Goal: Task Accomplishment & Management: Complete application form

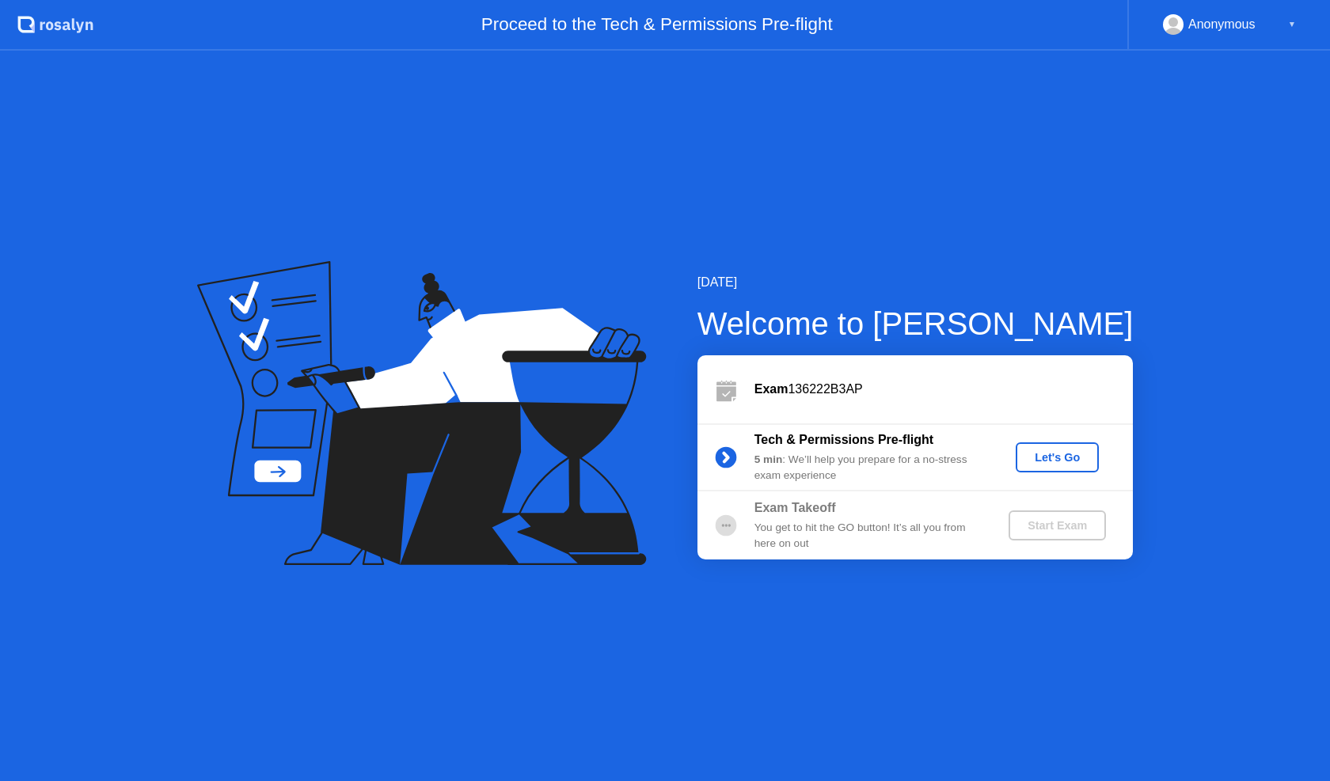
click at [1055, 452] on div "Let's Go" at bounding box center [1057, 457] width 70 height 13
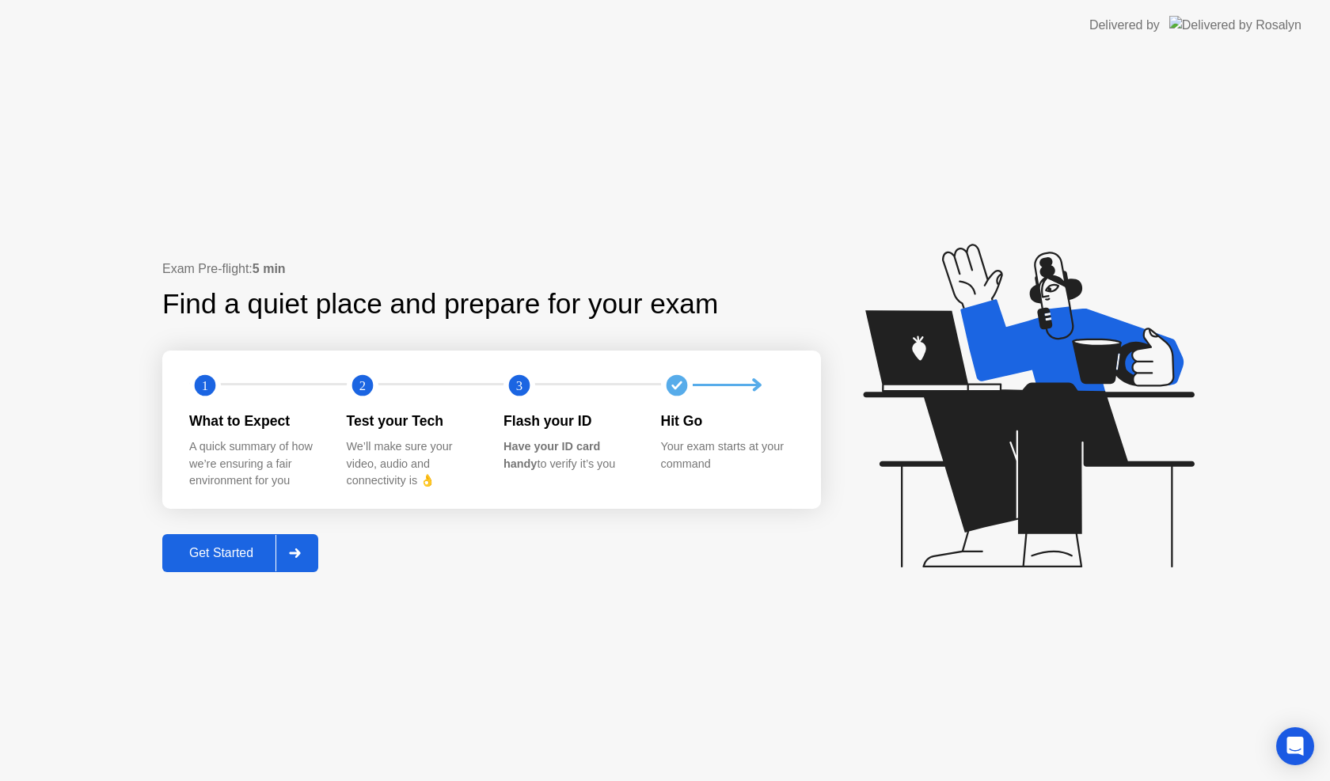
click at [208, 556] on div "Get Started" at bounding box center [221, 553] width 108 height 14
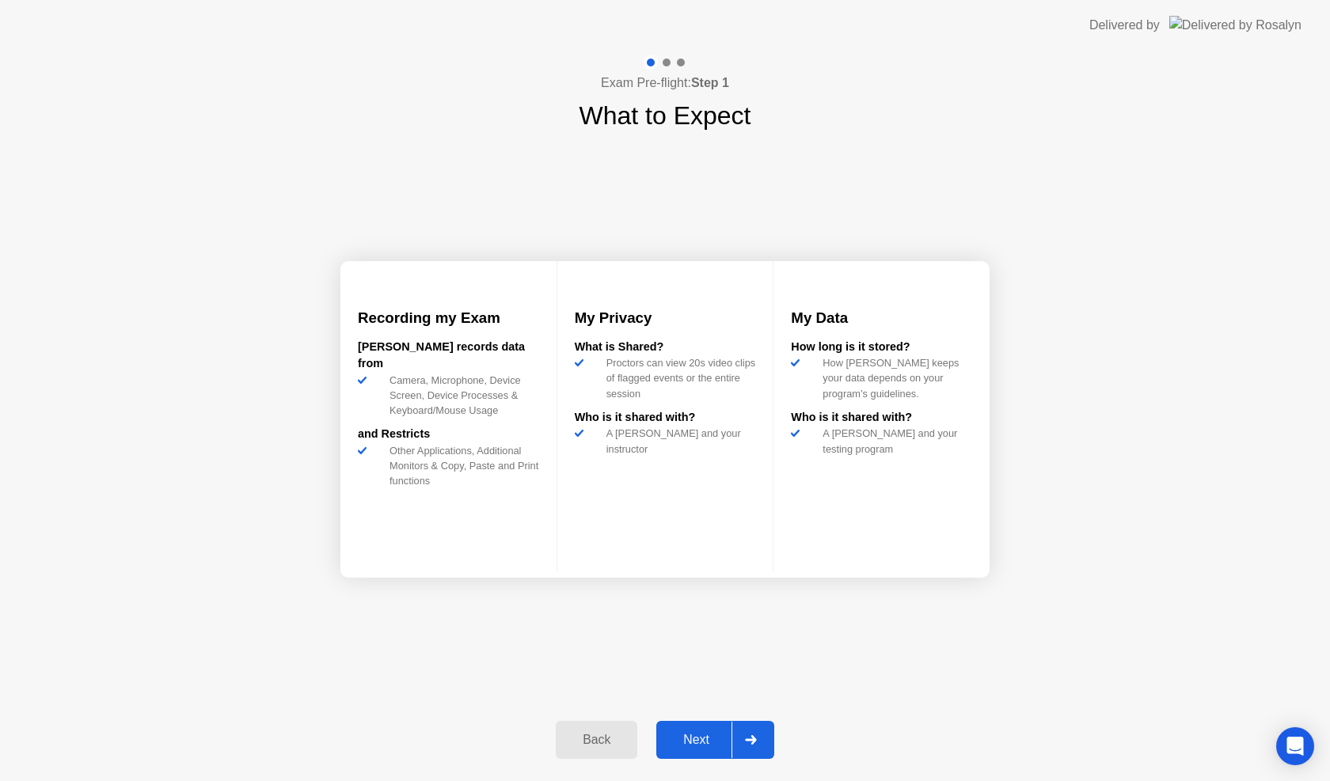
click at [698, 743] on div "Next" at bounding box center [696, 740] width 70 height 14
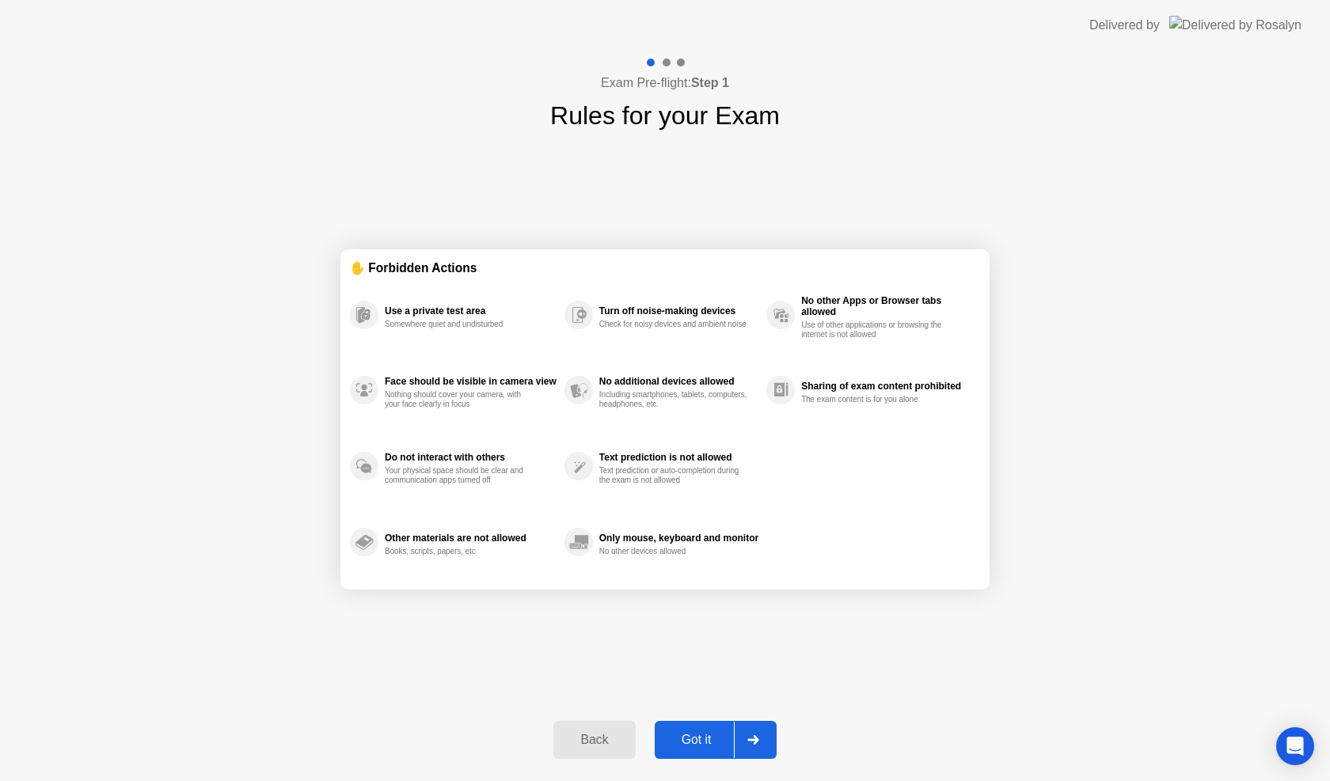
click at [698, 743] on div "Got it" at bounding box center [697, 740] width 74 height 14
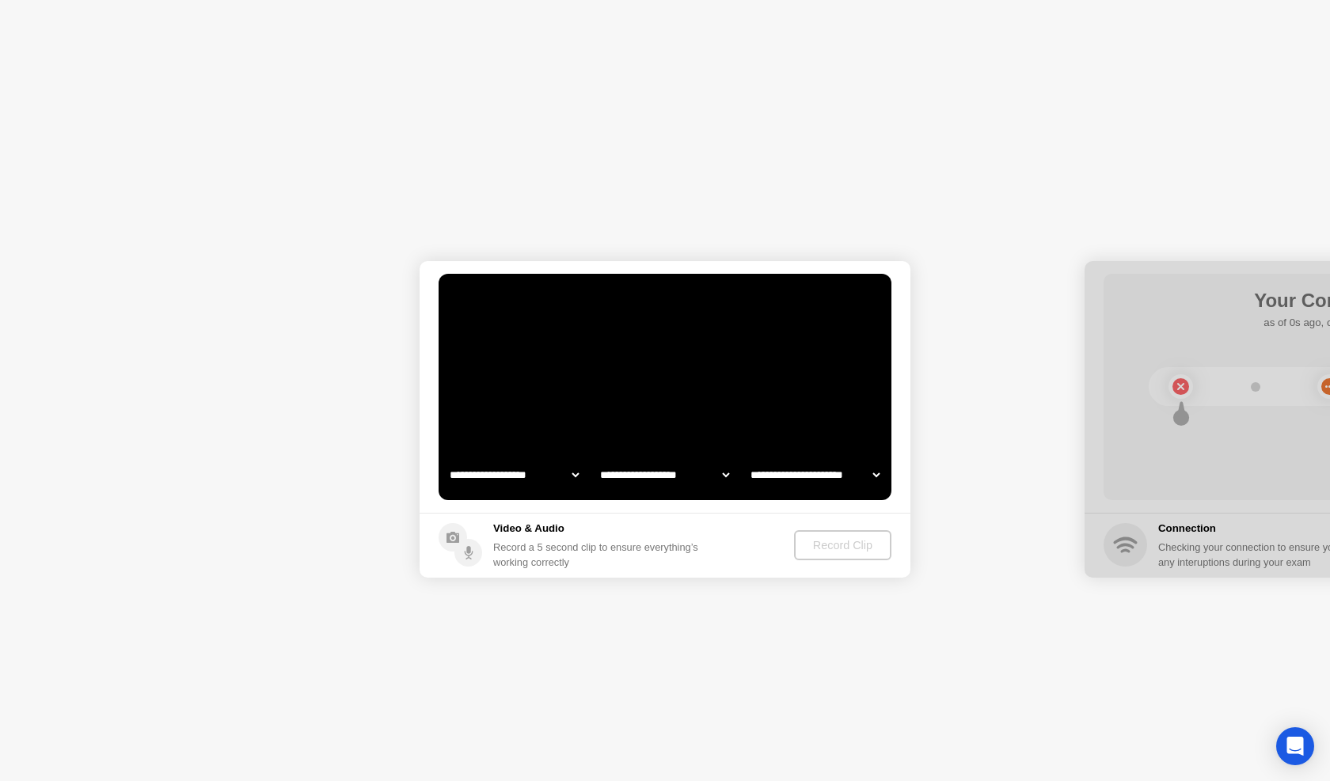
select select "**********"
select select "*******"
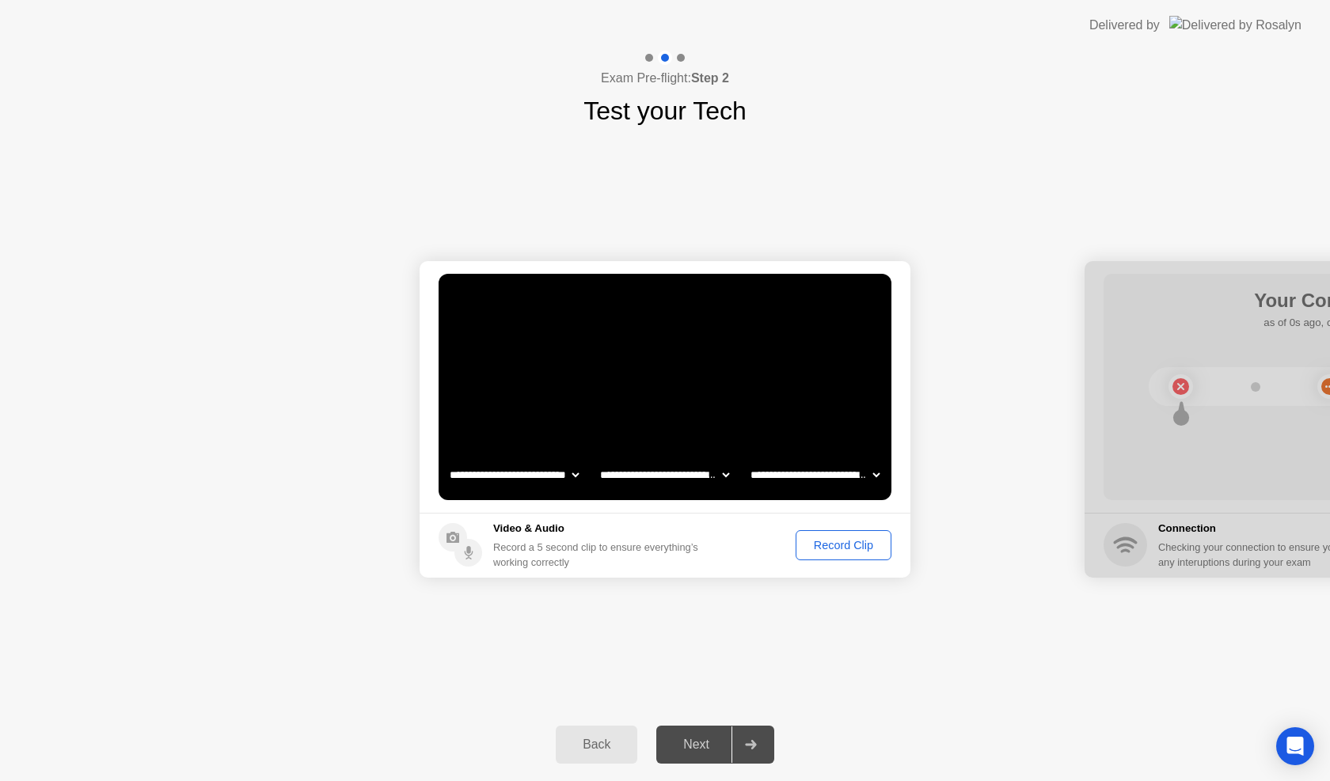
click at [836, 544] on div "Record Clip" at bounding box center [843, 545] width 85 height 13
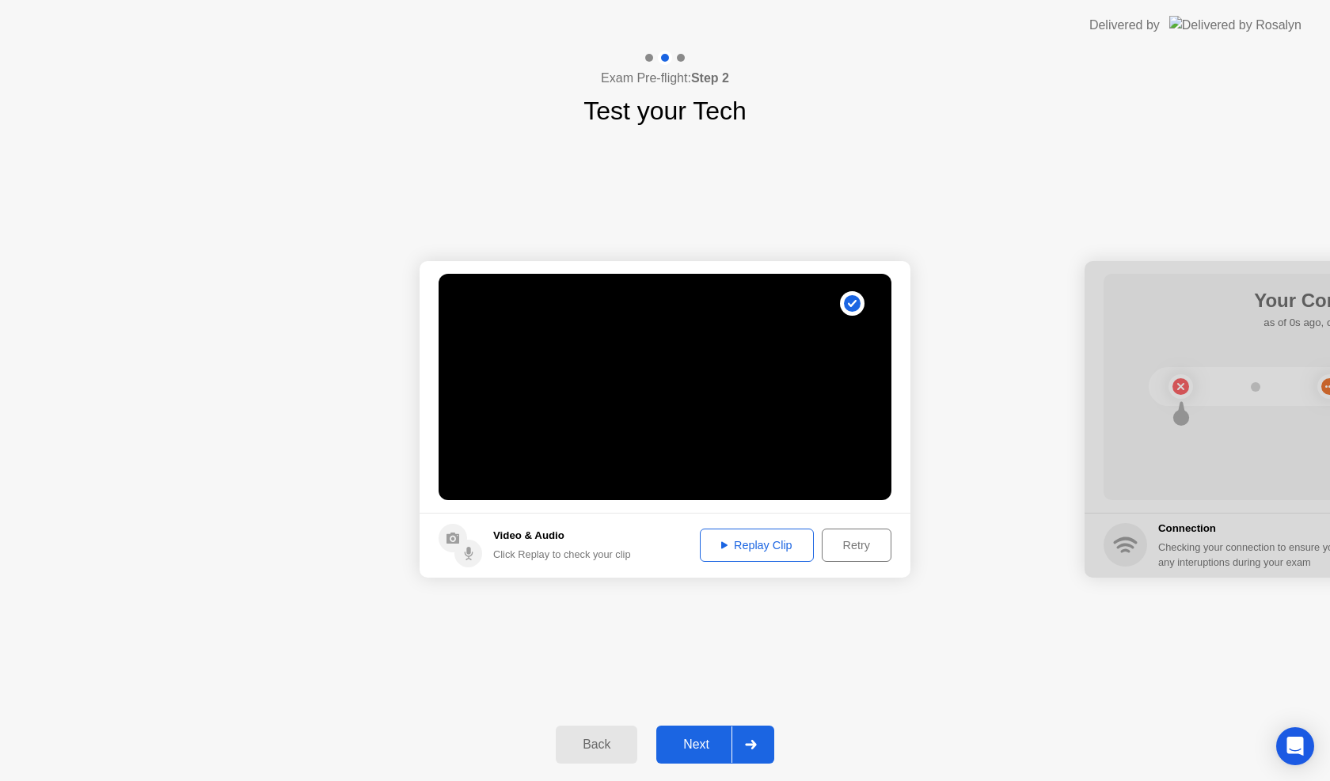
click at [759, 547] on div "Replay Clip" at bounding box center [756, 545] width 103 height 13
click at [858, 546] on div "Retry" at bounding box center [856, 545] width 59 height 13
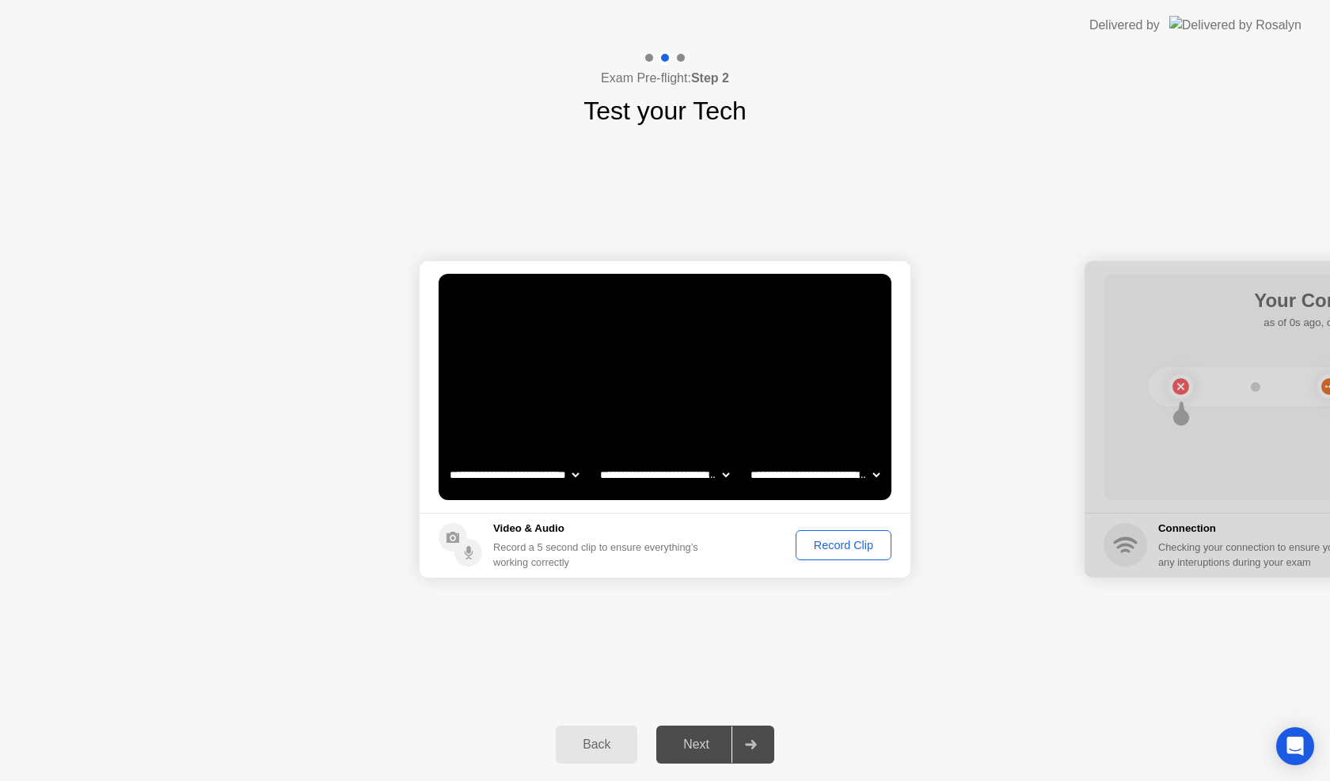
click at [849, 543] on div "Record Clip" at bounding box center [843, 545] width 85 height 13
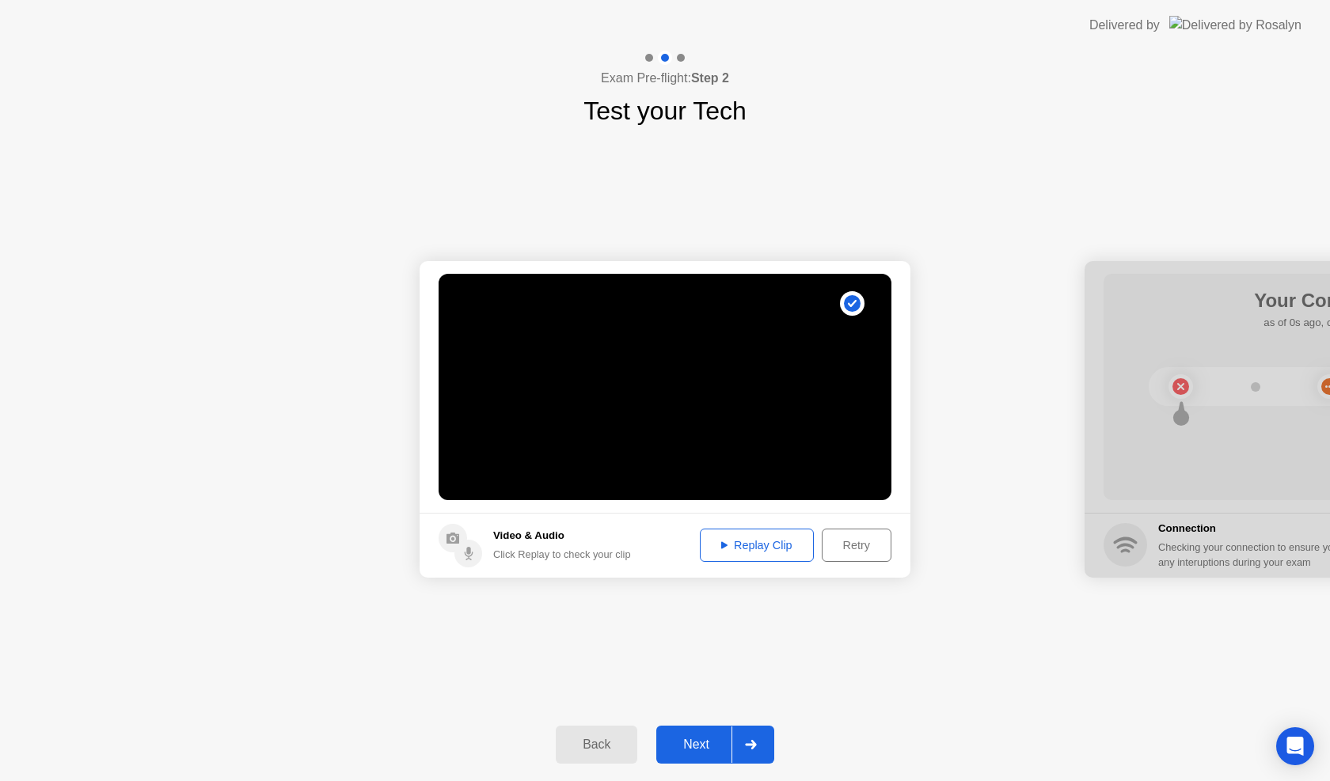
click at [701, 747] on div "Next" at bounding box center [696, 745] width 70 height 14
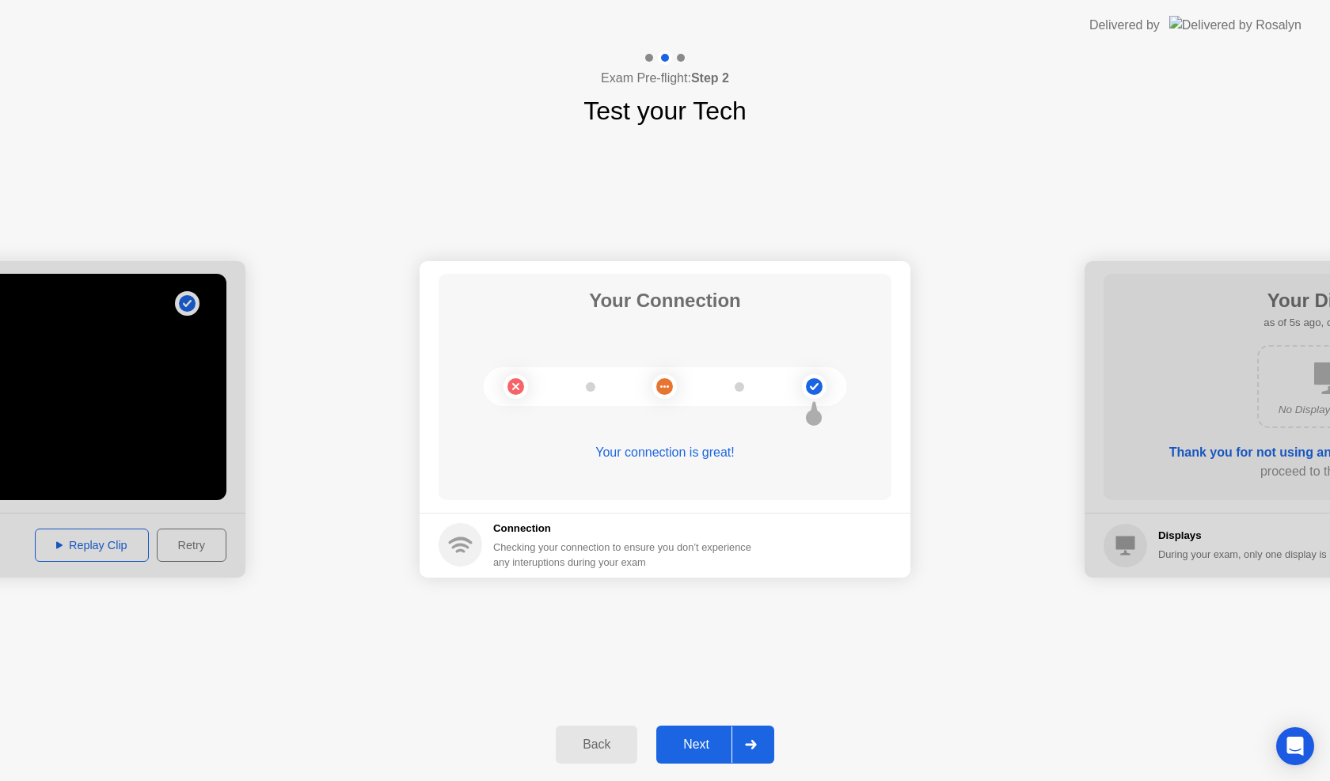
click at [687, 748] on div "Next" at bounding box center [696, 745] width 70 height 14
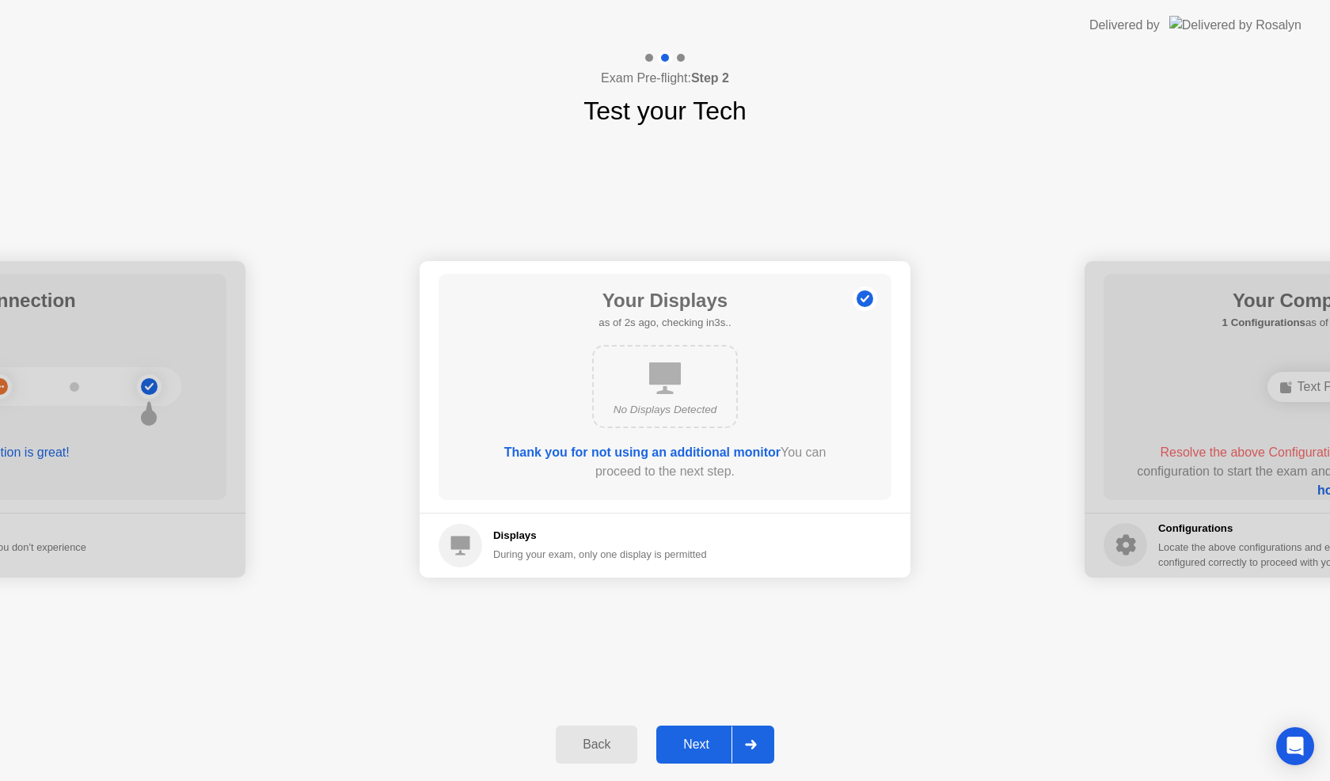
click at [700, 741] on div "Next" at bounding box center [696, 745] width 70 height 14
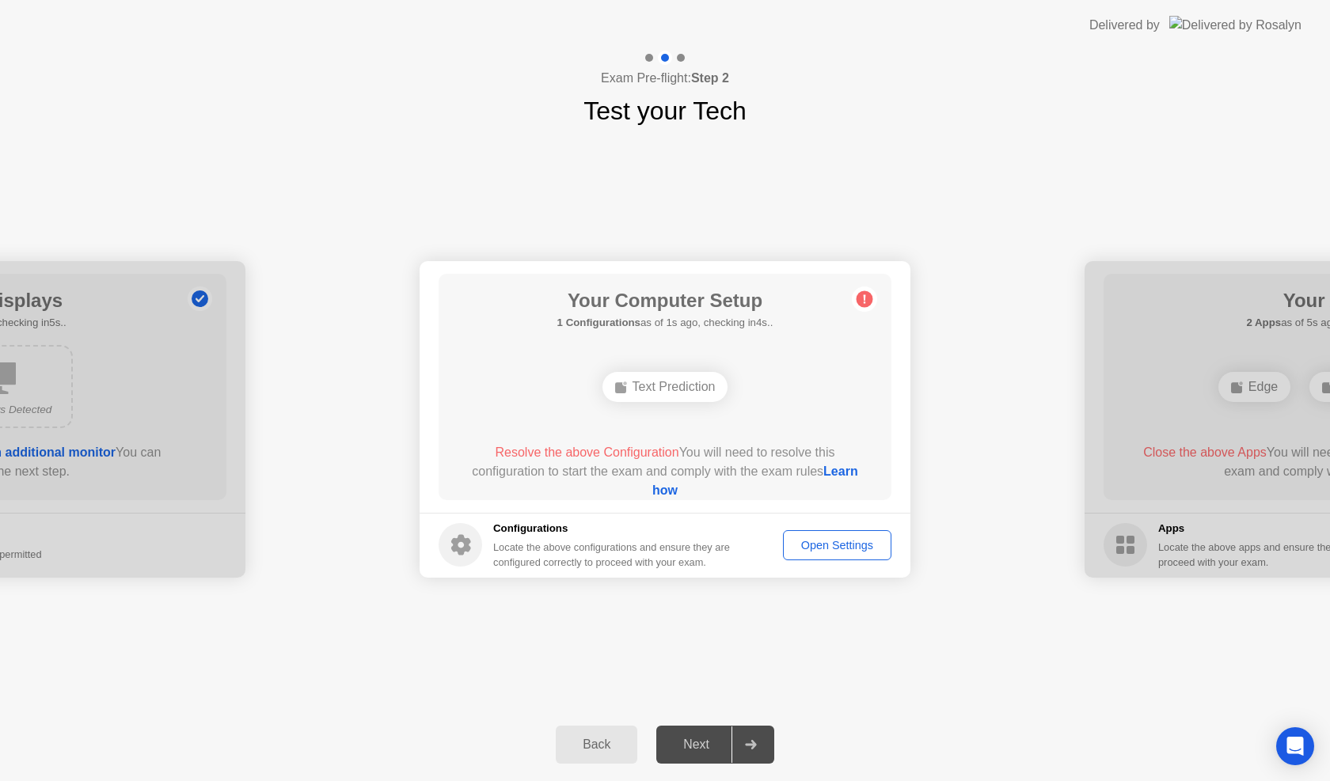
click at [837, 542] on div "Open Settings" at bounding box center [837, 545] width 97 height 13
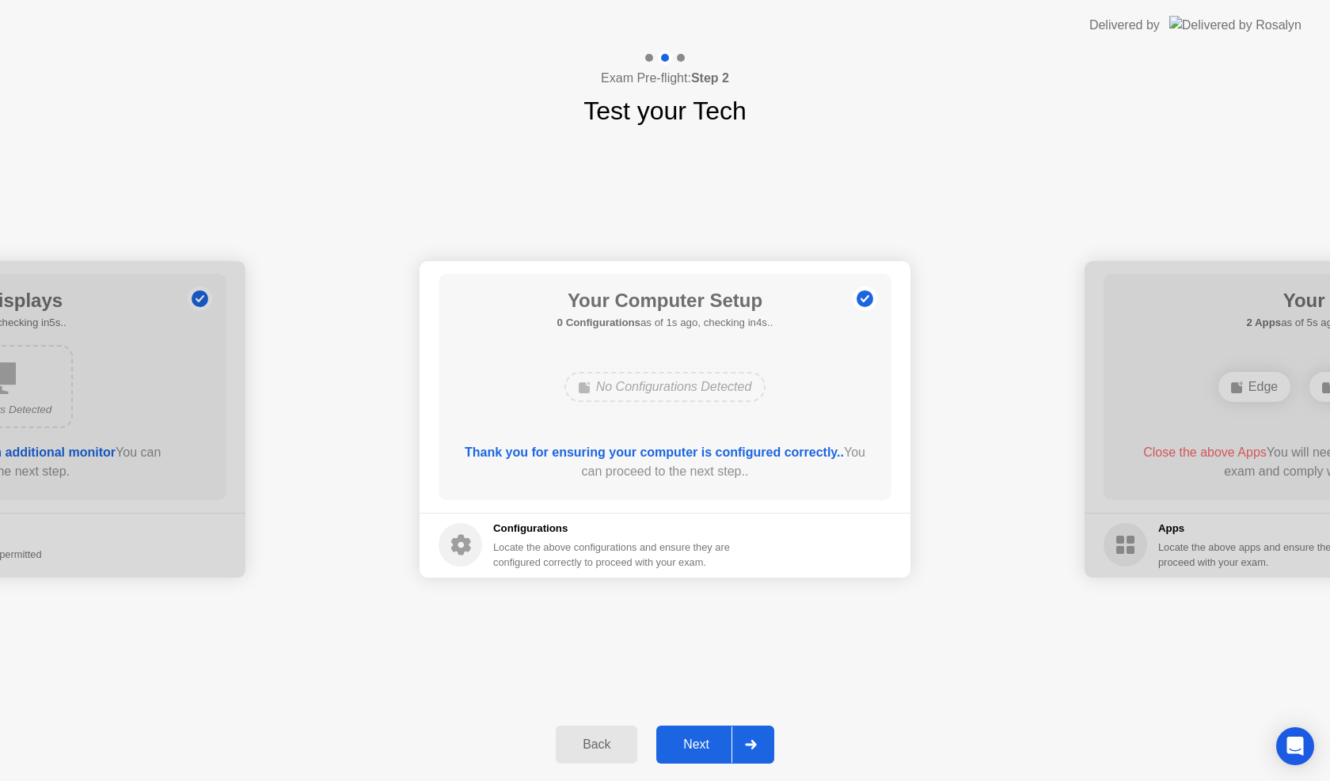
click at [724, 742] on div "Next" at bounding box center [696, 745] width 70 height 14
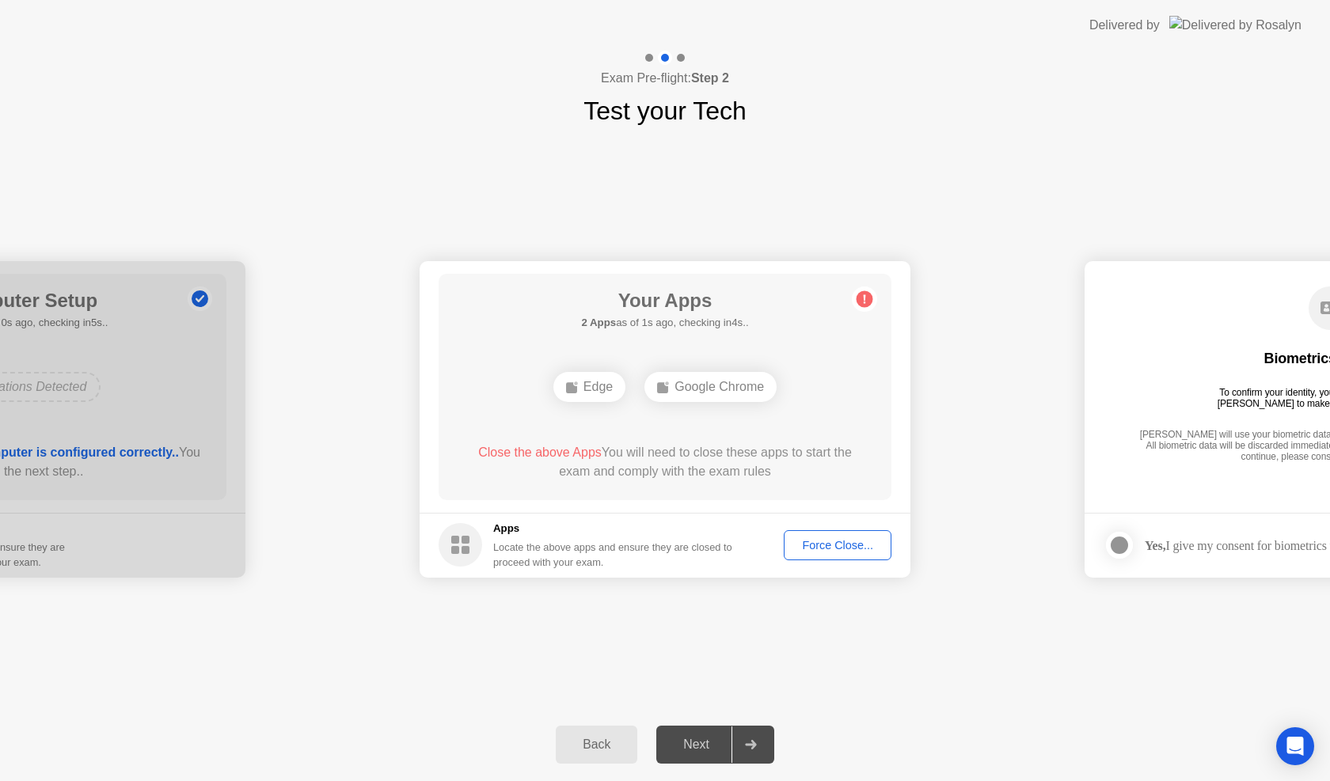
click at [671, 388] on div "Google Chrome" at bounding box center [711, 387] width 132 height 30
click at [798, 536] on button "Force Close..." at bounding box center [838, 545] width 108 height 30
click at [796, 542] on div "Force Close..." at bounding box center [837, 545] width 97 height 13
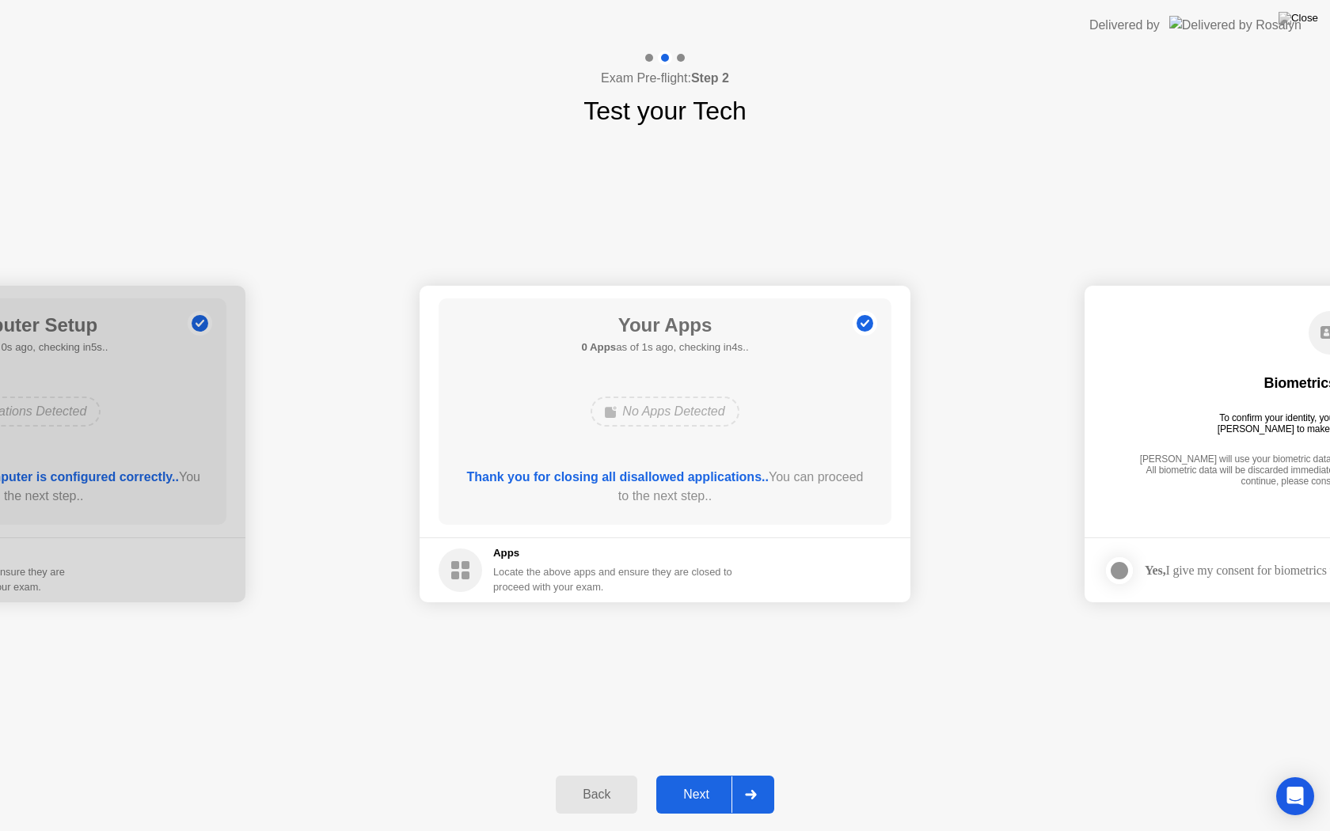
click at [710, 781] on div "Next" at bounding box center [696, 795] width 70 height 14
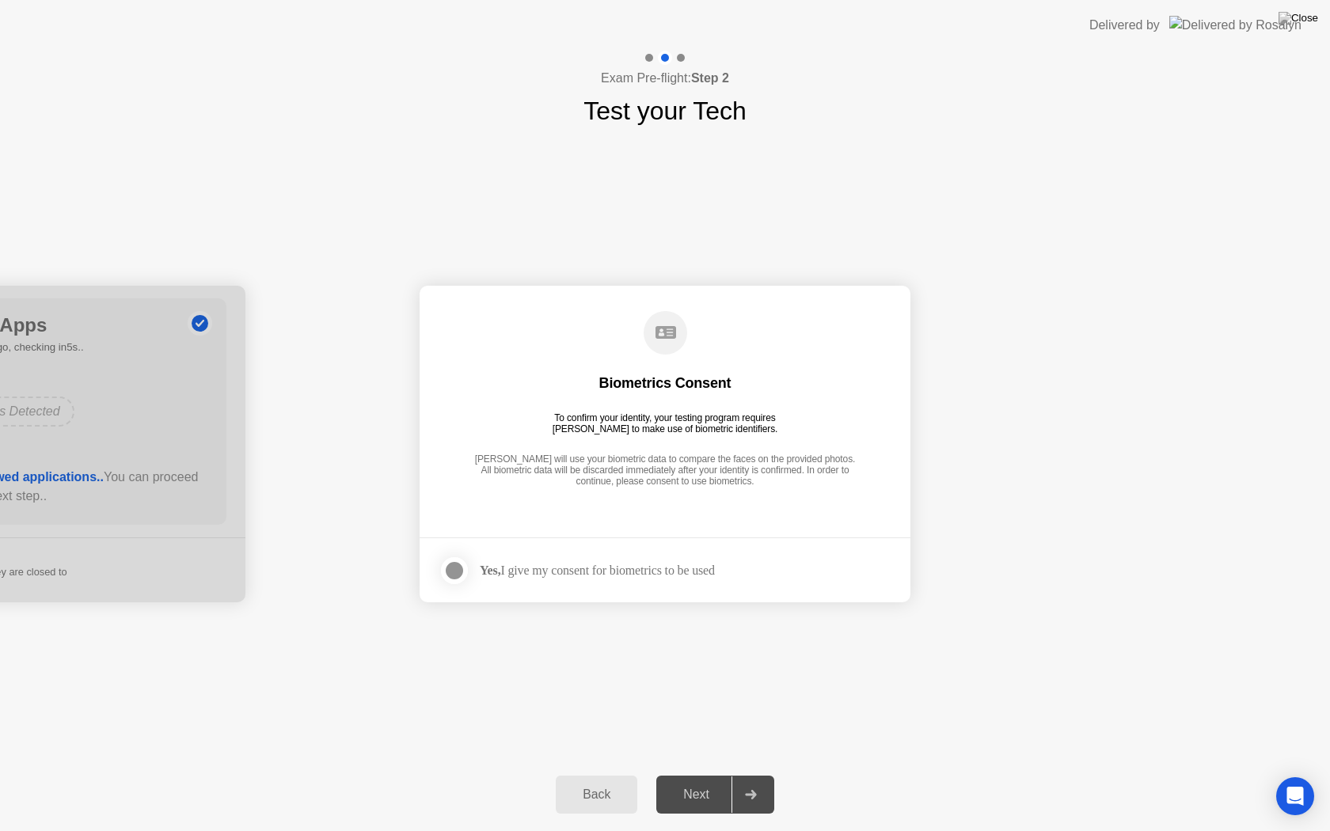
click at [715, 576] on div "Yes, I give my consent for biometrics to be used" at bounding box center [597, 570] width 235 height 15
click at [831, 569] on footer "Yes, I give my consent for biometrics to be used" at bounding box center [665, 570] width 491 height 65
click at [451, 566] on div at bounding box center [454, 570] width 19 height 19
click at [725, 781] on div "Next" at bounding box center [696, 795] width 70 height 14
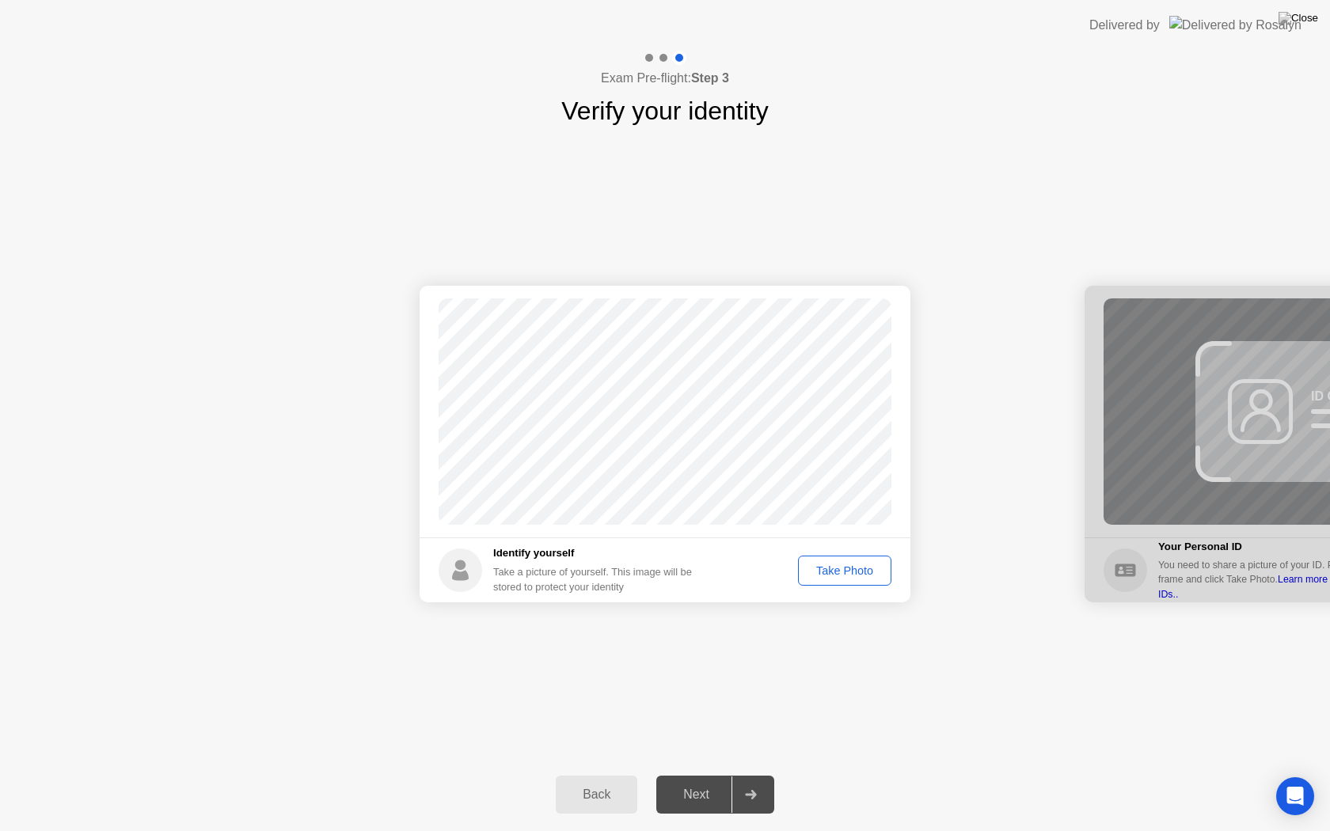
click at [831, 568] on div "Take Photo" at bounding box center [845, 571] width 82 height 13
click at [689, 781] on div "Next" at bounding box center [696, 795] width 70 height 14
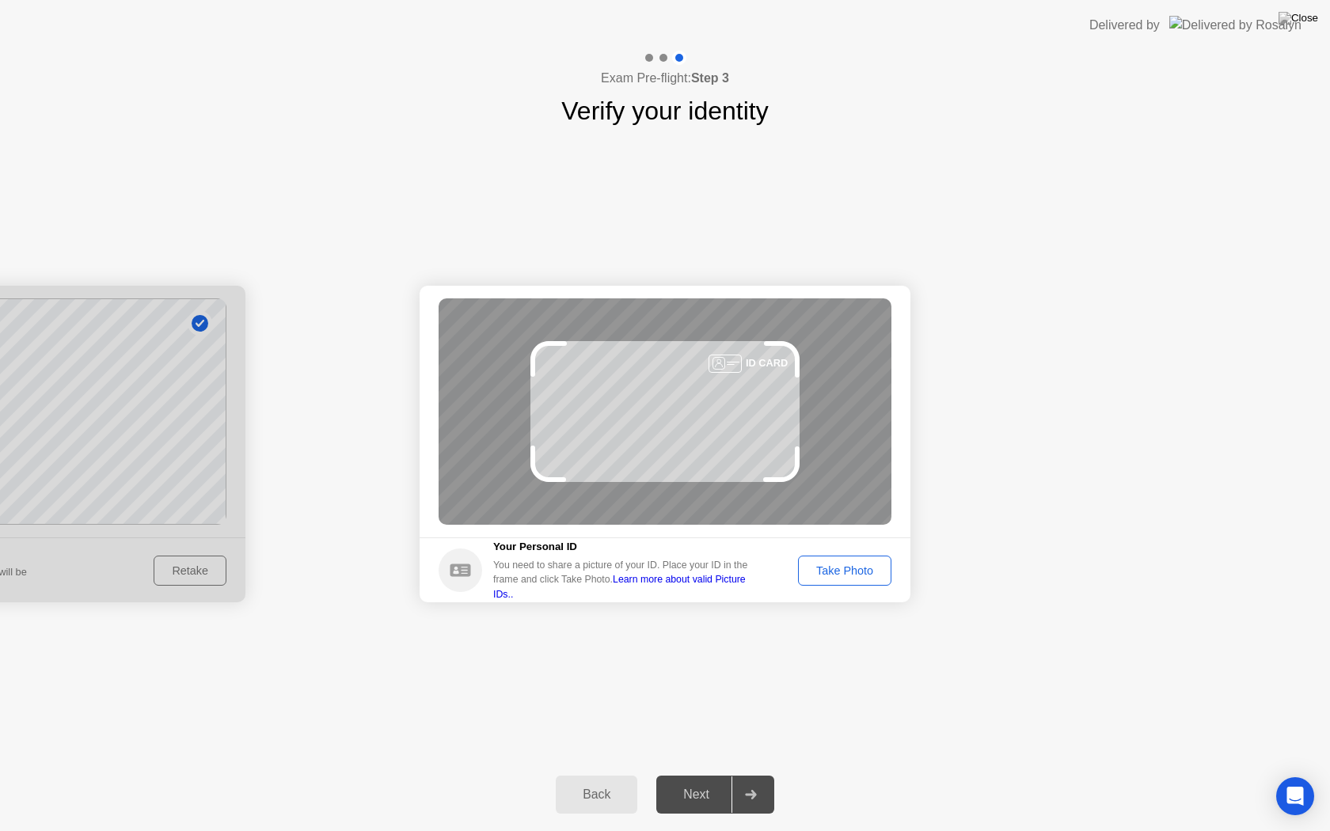
click at [850, 571] on div "Take Photo" at bounding box center [845, 571] width 82 height 13
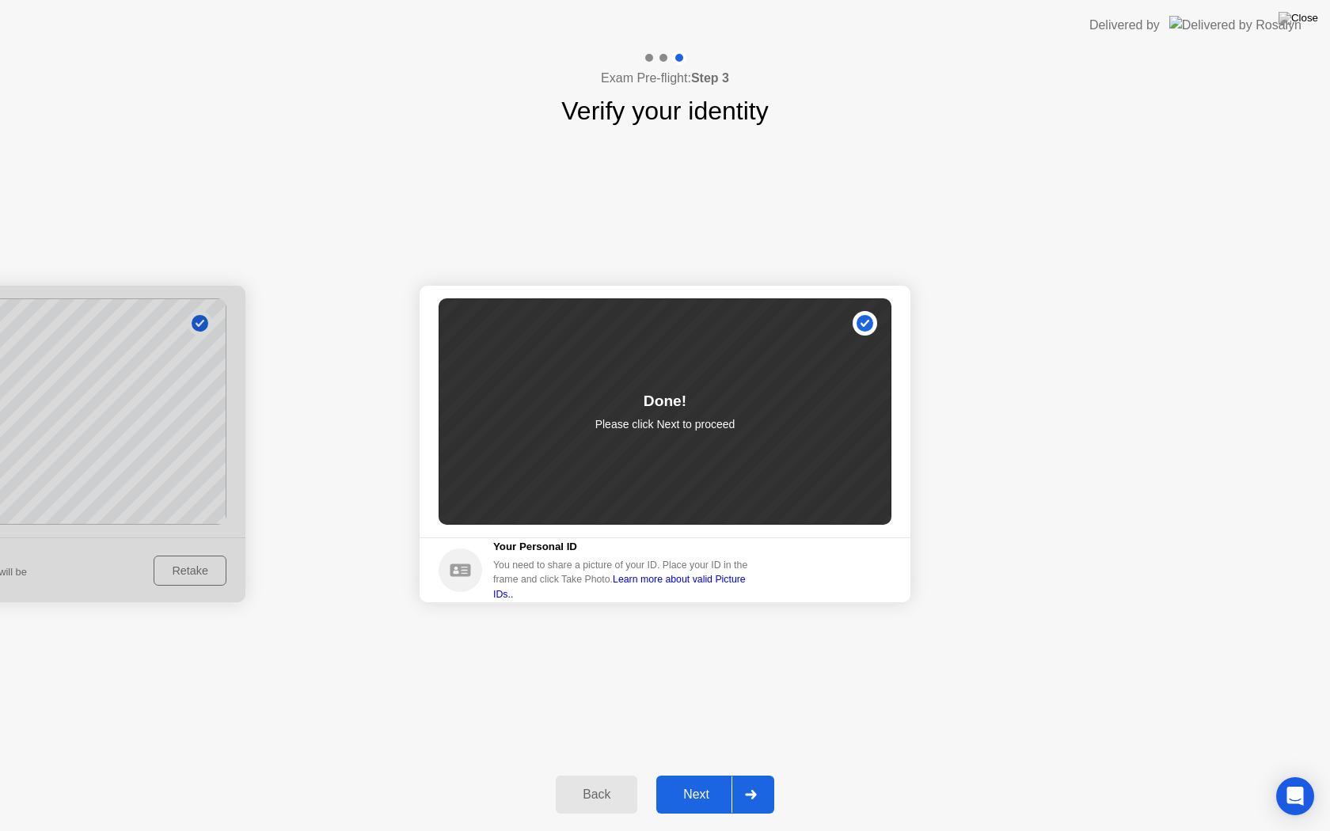
click at [697, 781] on div "Next" at bounding box center [696, 795] width 70 height 14
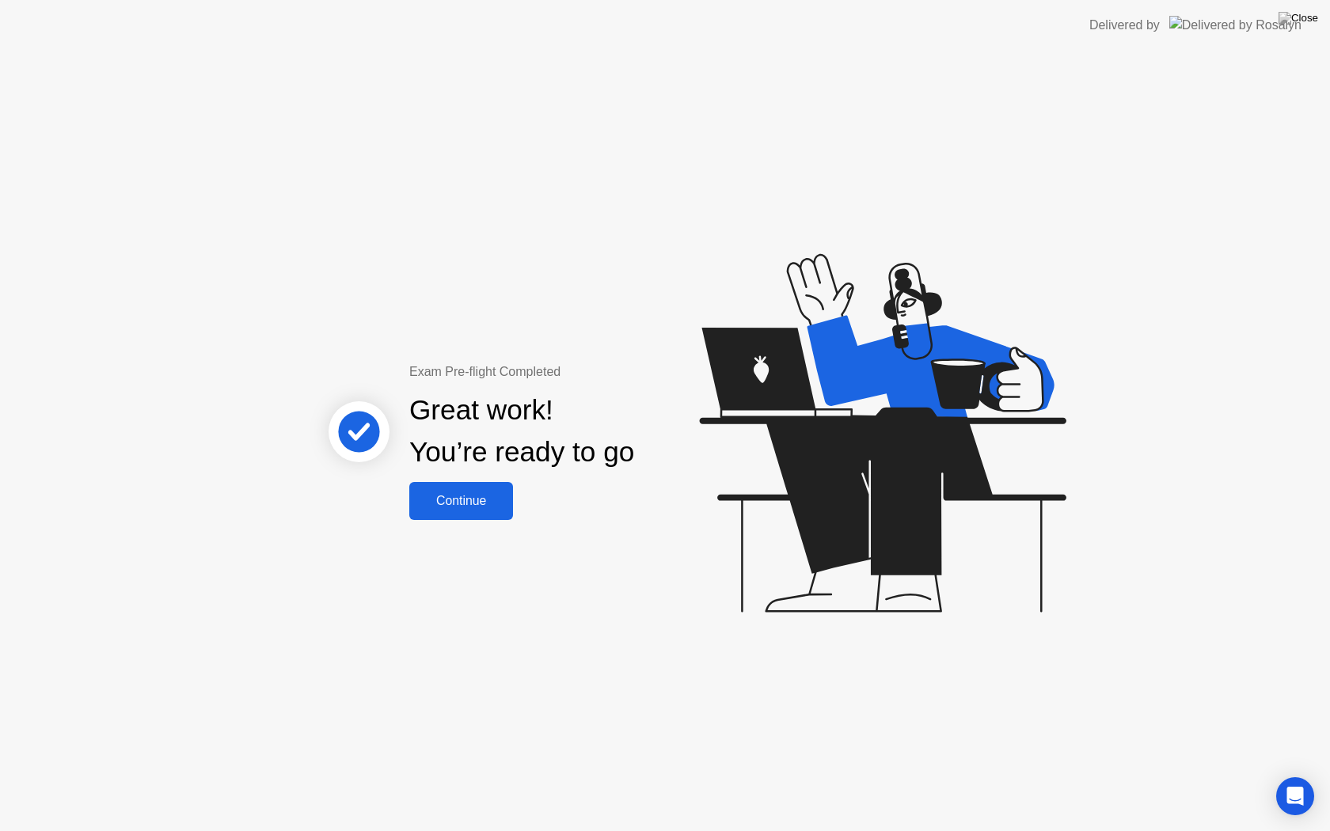
click at [468, 495] on div "Continue" at bounding box center [461, 501] width 94 height 14
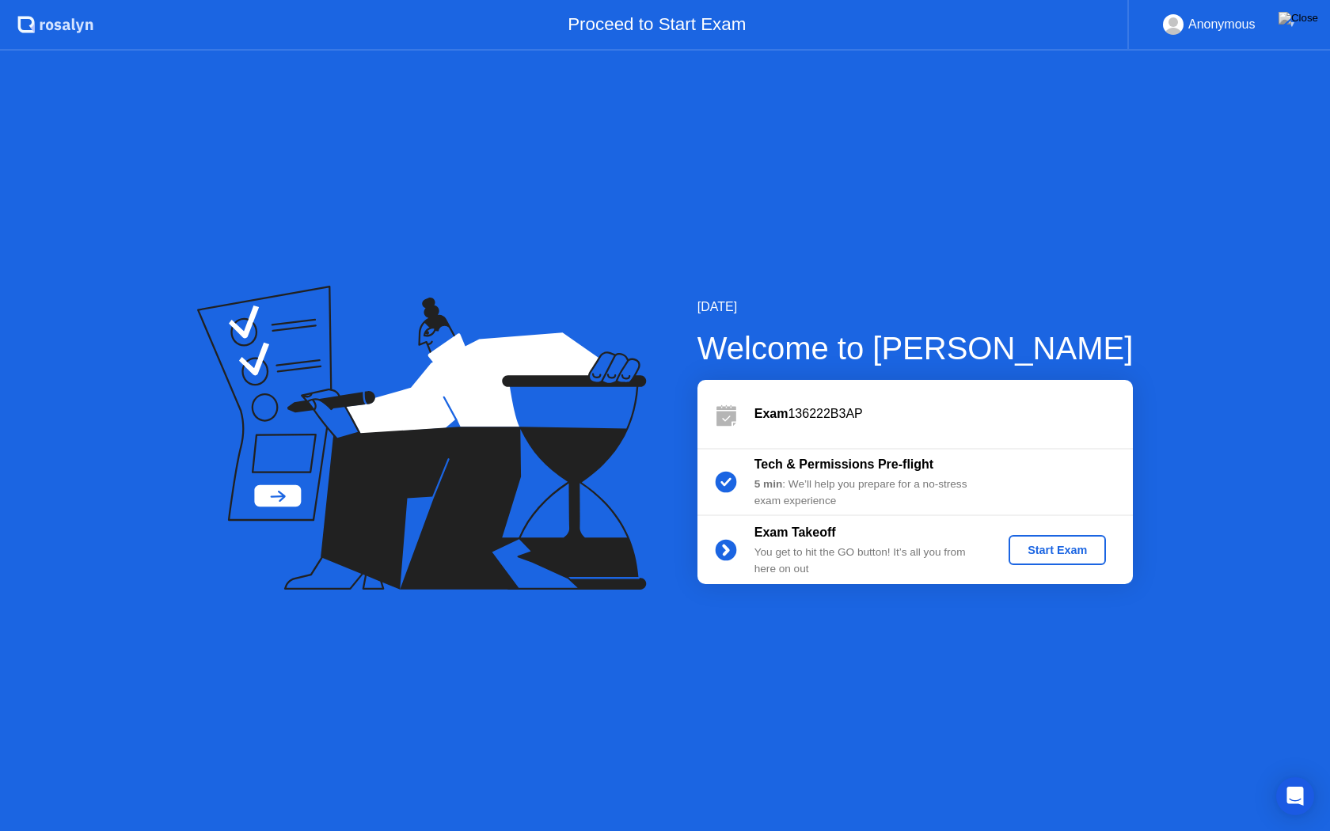
click at [1058, 545] on div "Start Exam" at bounding box center [1057, 550] width 85 height 13
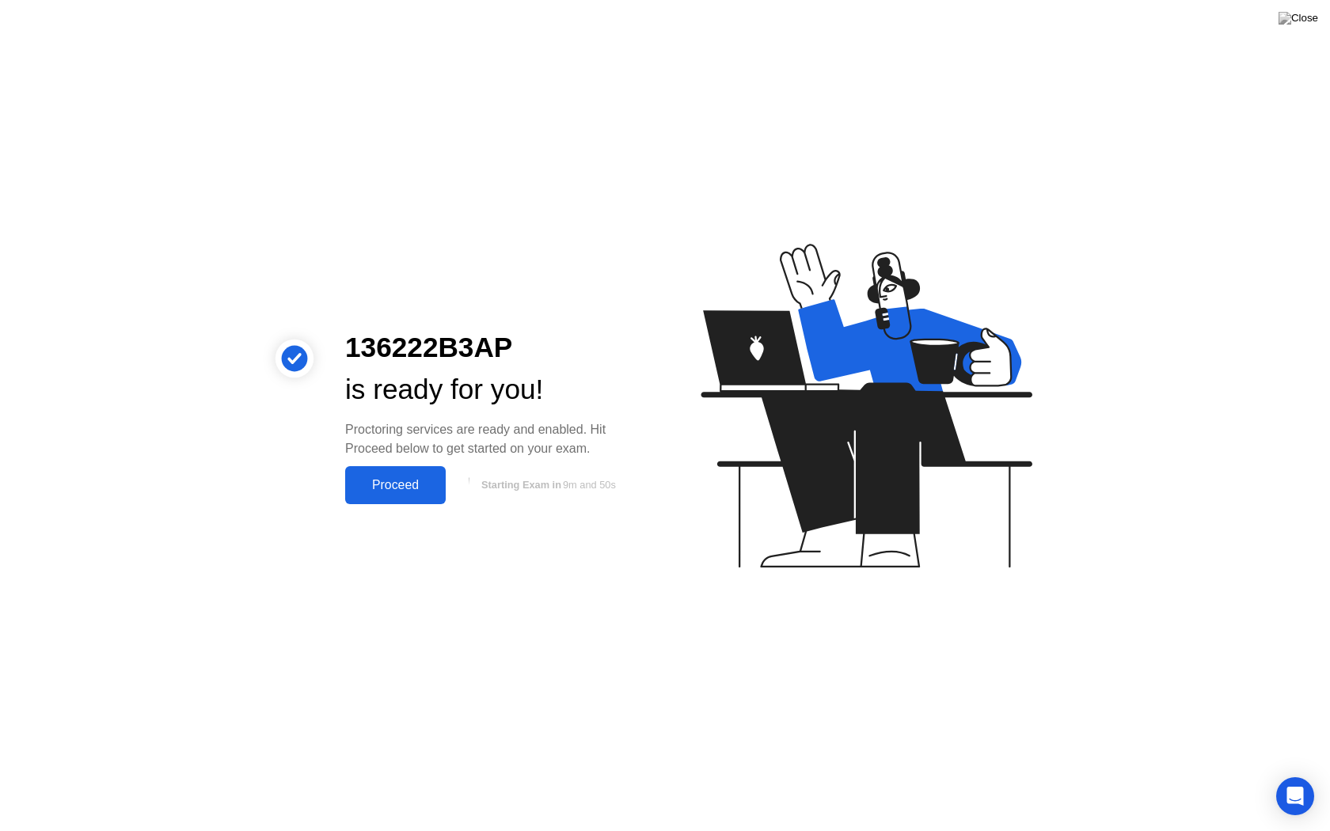
click at [398, 488] on div "Proceed" at bounding box center [395, 485] width 91 height 14
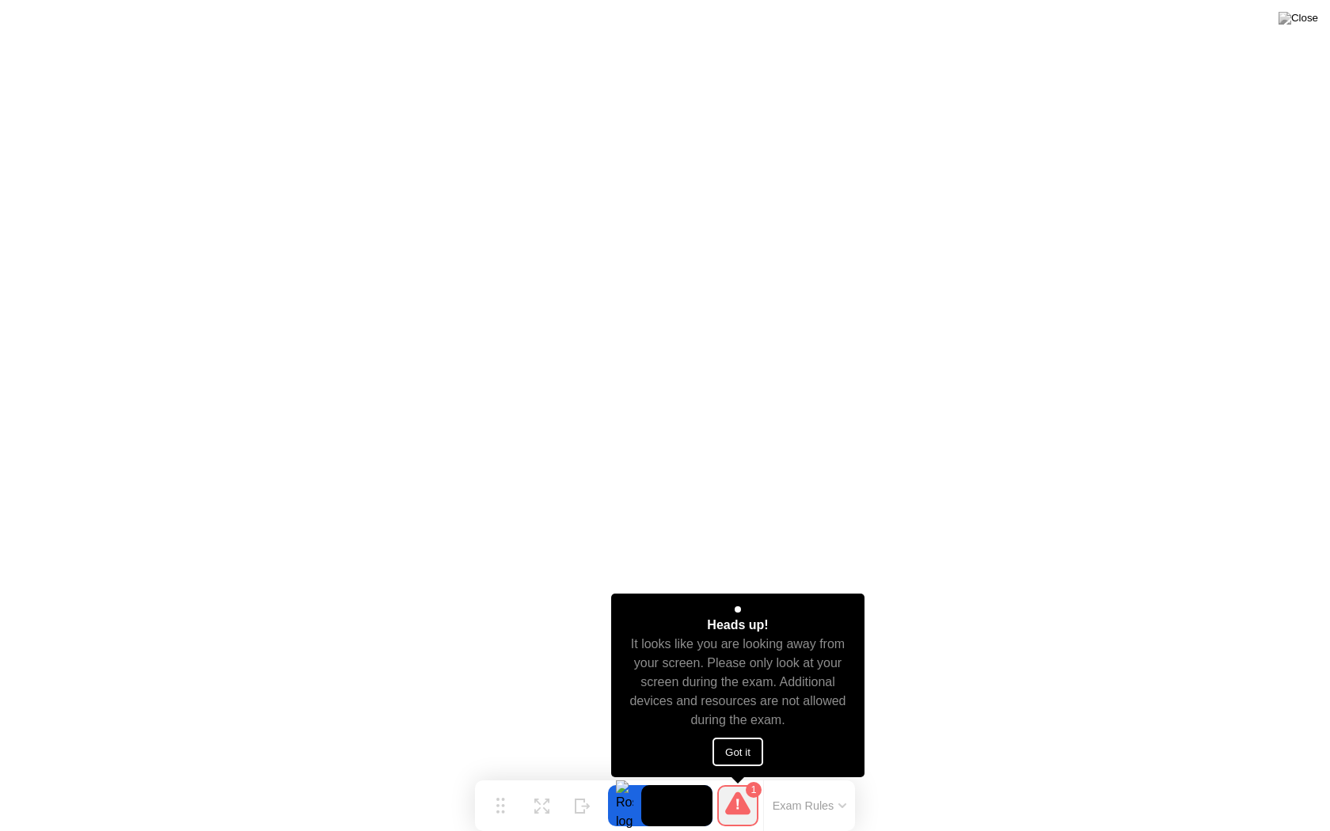
click at [732, 755] on button "Got it" at bounding box center [738, 752] width 51 height 29
